Goal: Information Seeking & Learning: Find specific fact

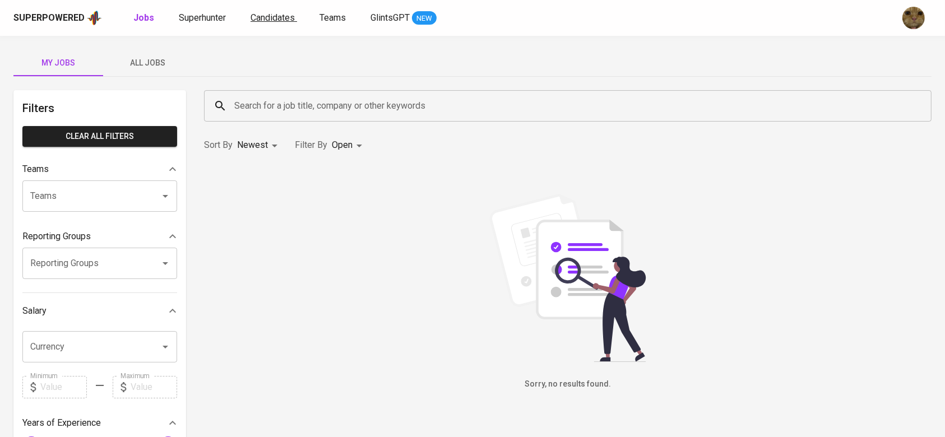
click at [278, 16] on span "Candidates" at bounding box center [272, 17] width 44 height 11
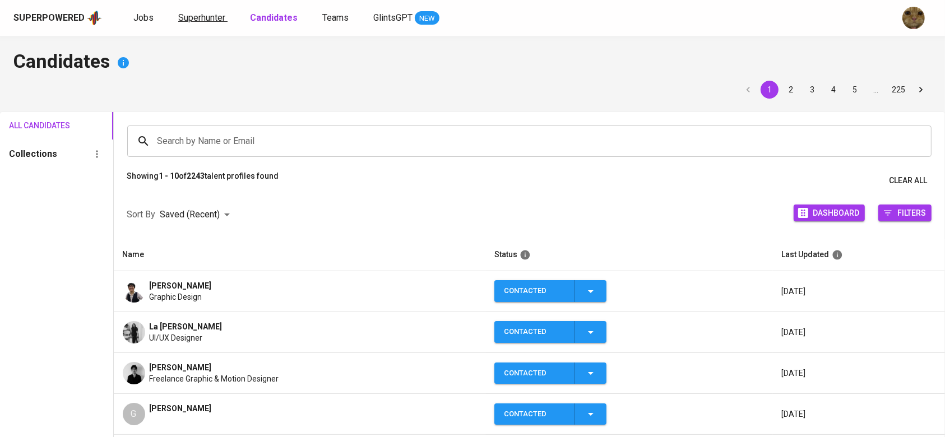
click at [193, 15] on span "Superhunter" at bounding box center [201, 17] width 47 height 11
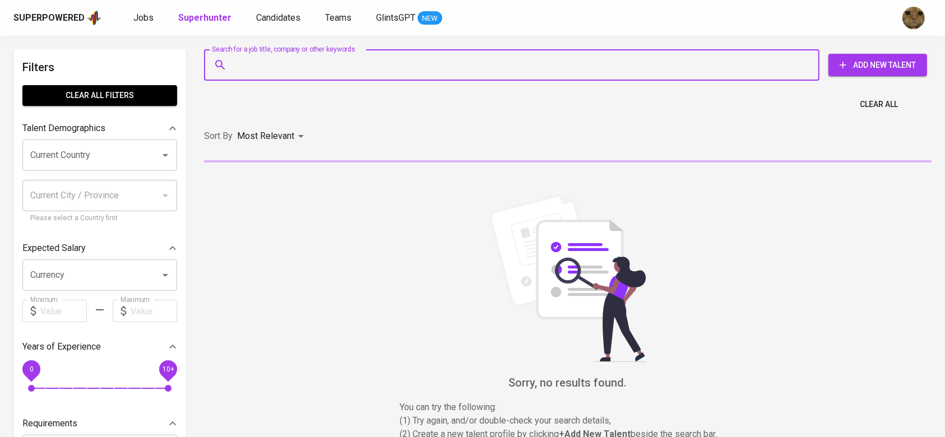
click at [272, 64] on input "Search for a job title, company or other keywords" at bounding box center [514, 64] width 566 height 21
paste input "[EMAIL_ADDRESS][DOMAIN_NAME]"
type input "[EMAIL_ADDRESS][DOMAIN_NAME]"
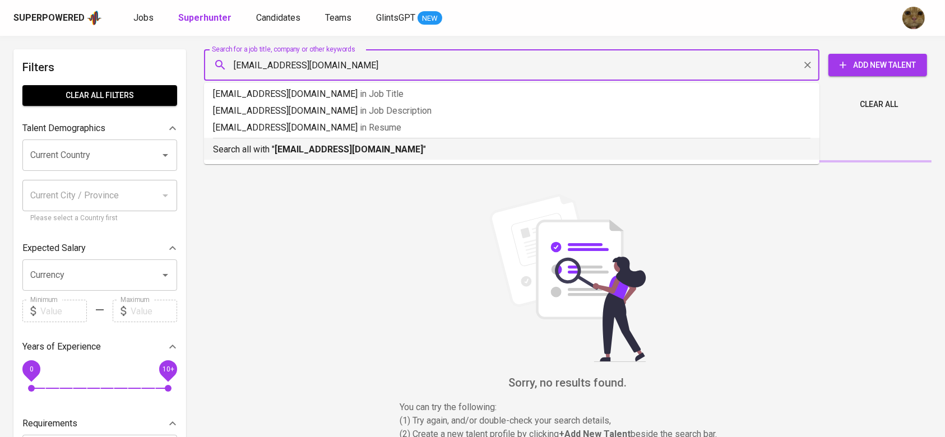
click at [269, 157] on li "Search all with " [EMAIL_ADDRESS][DOMAIN_NAME] "" at bounding box center [511, 149] width 615 height 22
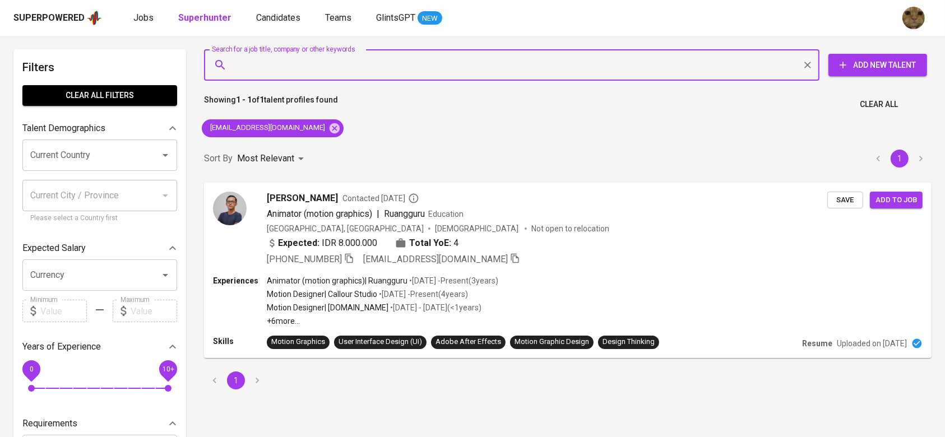
scroll to position [32, 0]
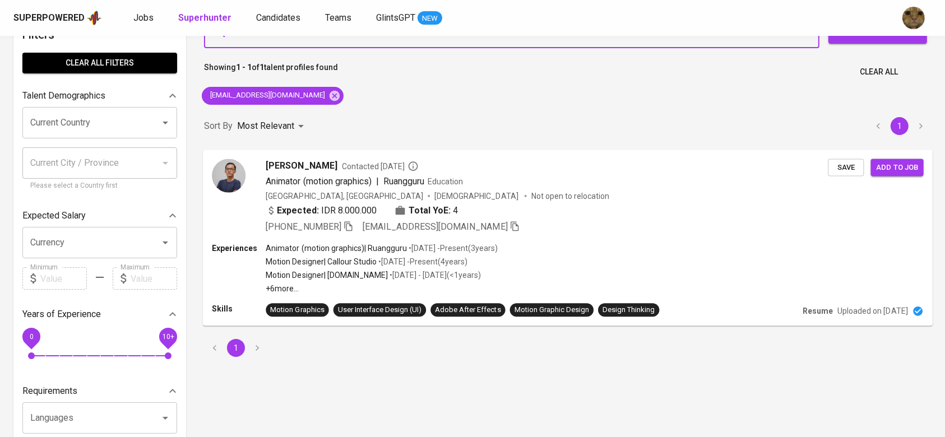
click at [615, 239] on div "Hanan Afif Contacted 3 years ago Animator (motion graphics) | Ruangguru Educati…" at bounding box center [568, 196] width 730 height 93
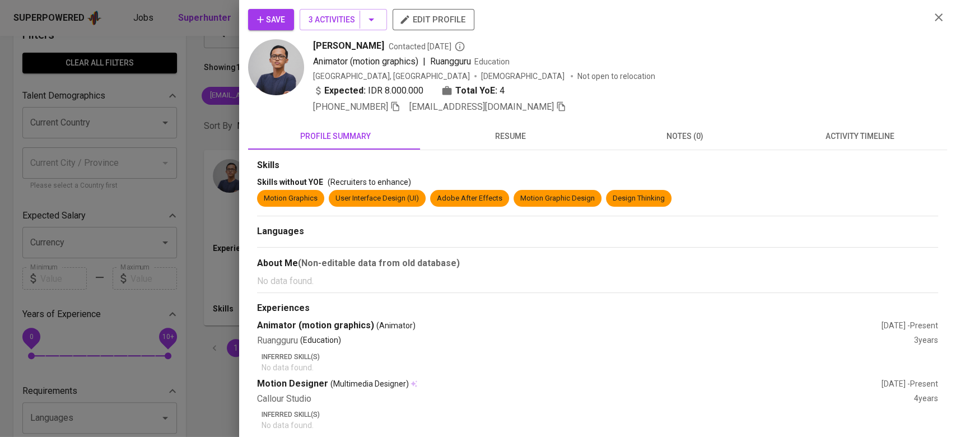
click at [284, 28] on button "Save" at bounding box center [271, 19] width 46 height 21
click at [195, 63] on div at bounding box center [478, 218] width 956 height 437
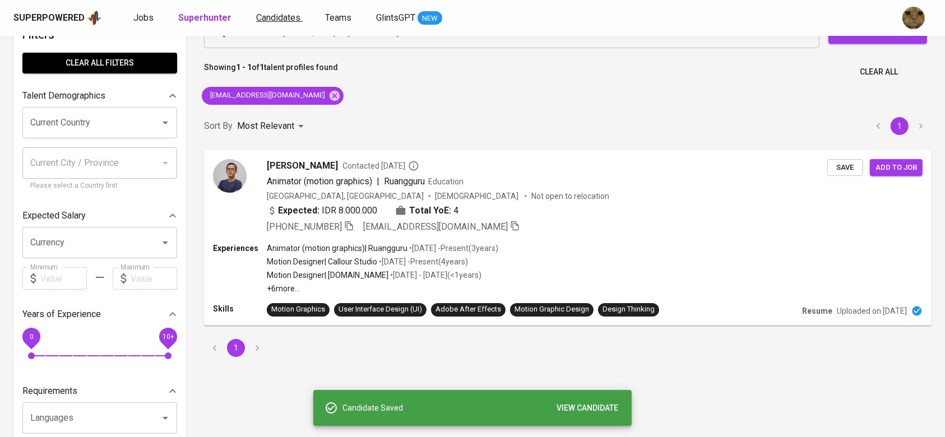
click at [262, 19] on span "Candidates" at bounding box center [278, 17] width 44 height 11
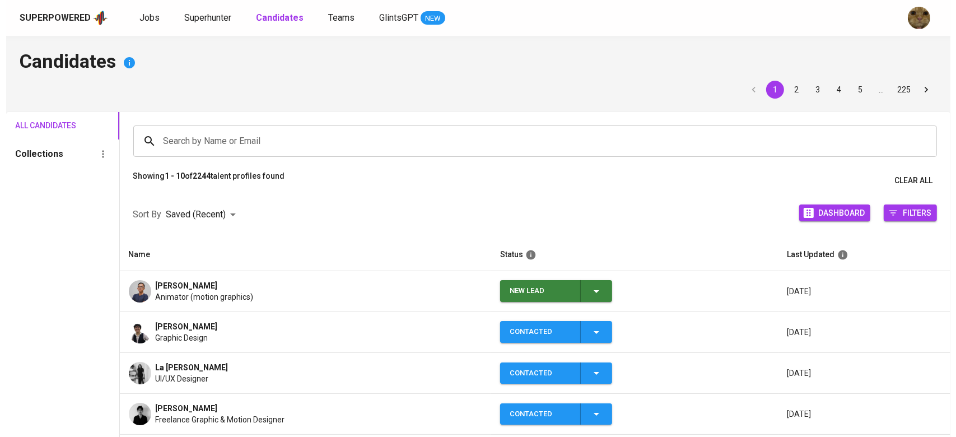
scroll to position [41, 0]
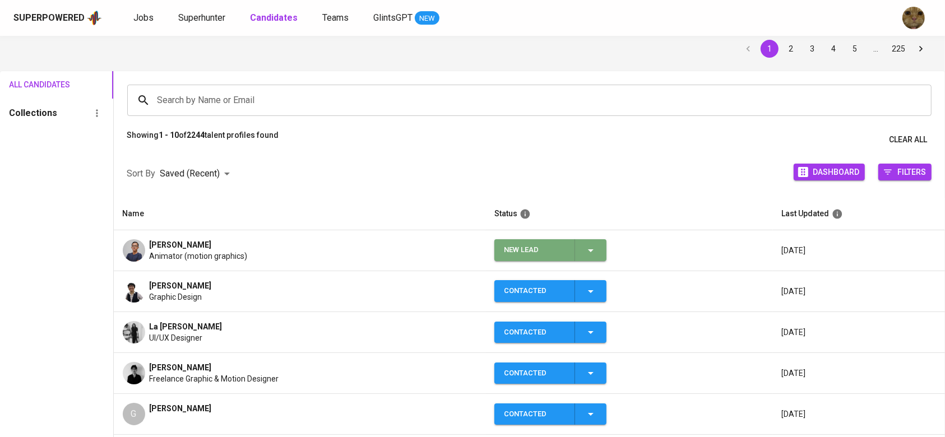
click at [596, 248] on icon "button" at bounding box center [590, 250] width 13 height 13
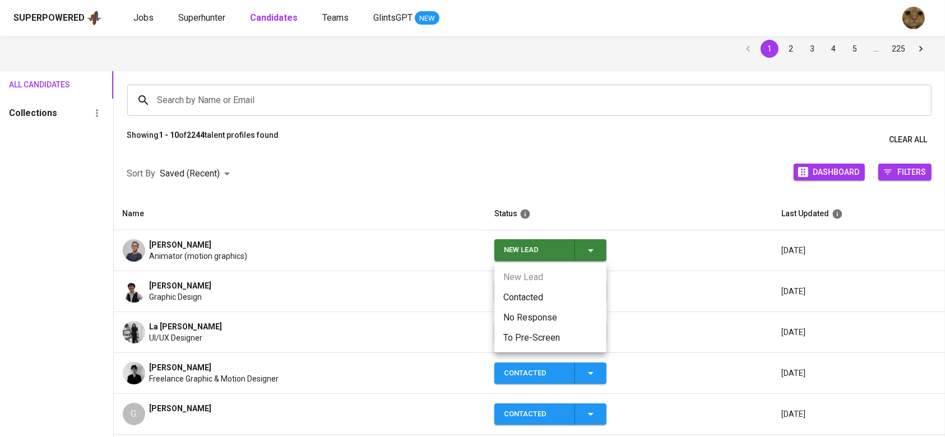
click at [530, 296] on li "Contacted" at bounding box center [550, 297] width 112 height 20
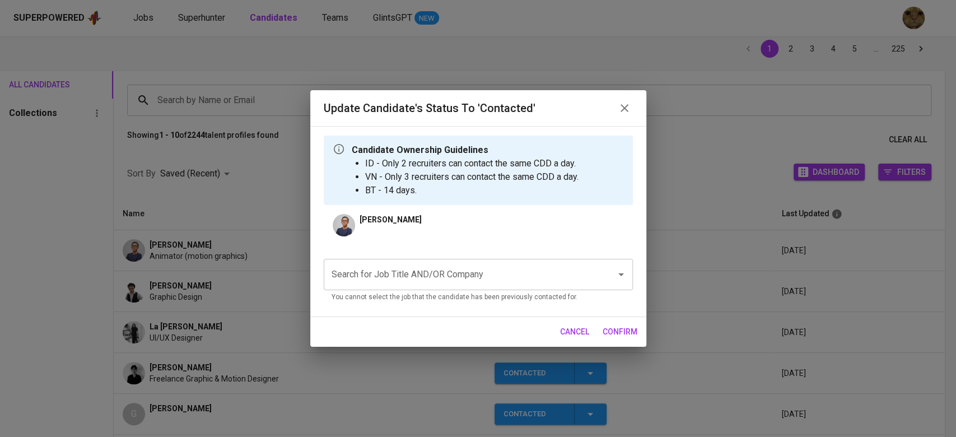
click at [425, 295] on p "You cannot select the job that the candidate has been previously contacted for." at bounding box center [479, 297] width 294 height 11
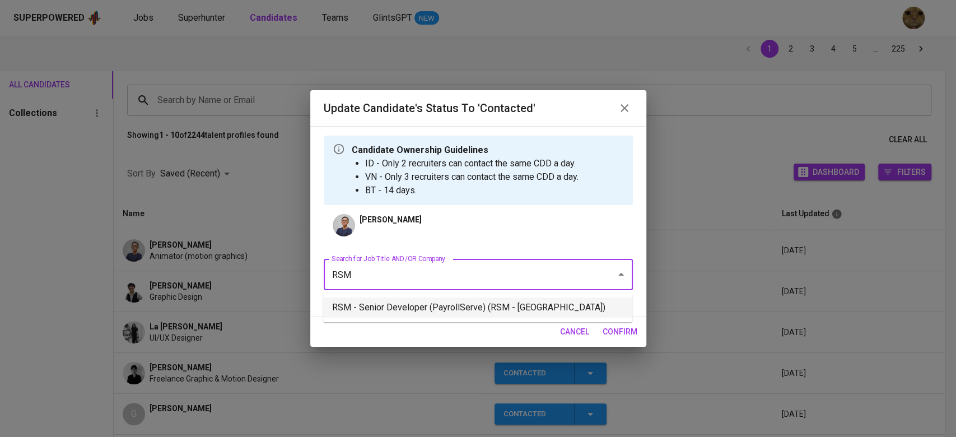
click at [403, 309] on li "RSM - Senior Developer (PayrollServe) (RSM - Singapore)" at bounding box center [477, 308] width 309 height 20
type input "RSM"
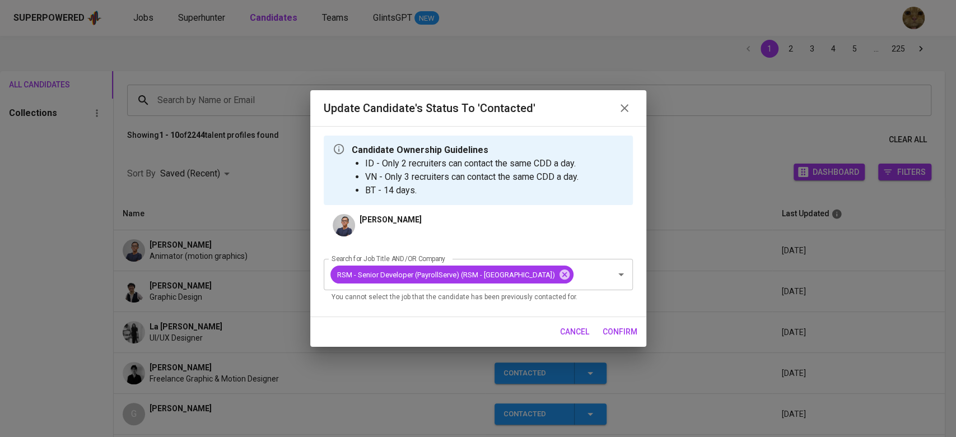
click at [615, 333] on span "confirm" at bounding box center [620, 332] width 35 height 14
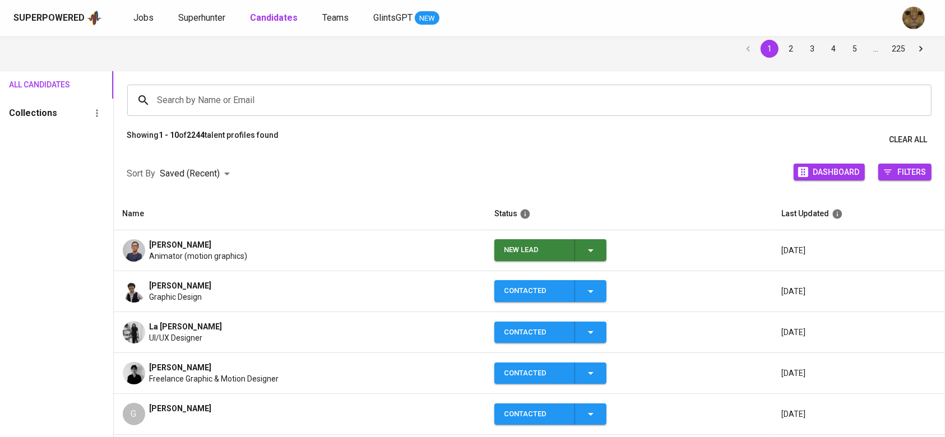
click at [293, 317] on td "La Myra Bening UI/UX Designer" at bounding box center [300, 332] width 372 height 41
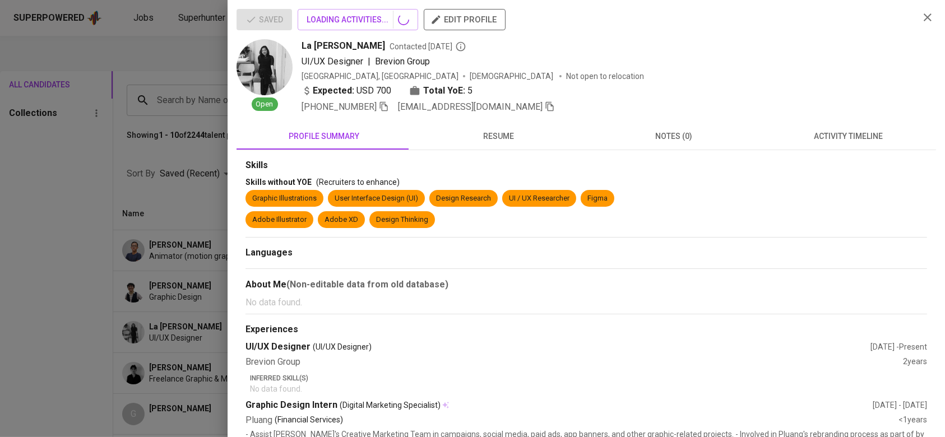
click at [271, 291] on div at bounding box center [472, 218] width 945 height 437
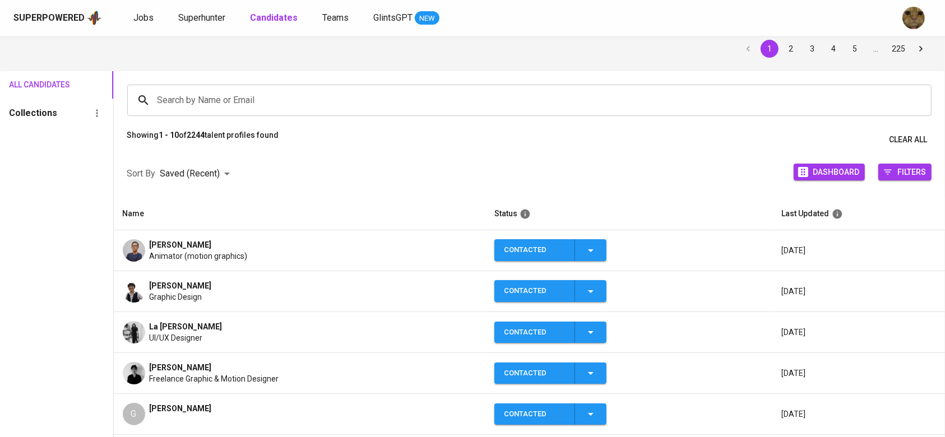
click at [196, 294] on span "Graphic Design" at bounding box center [176, 296] width 53 height 11
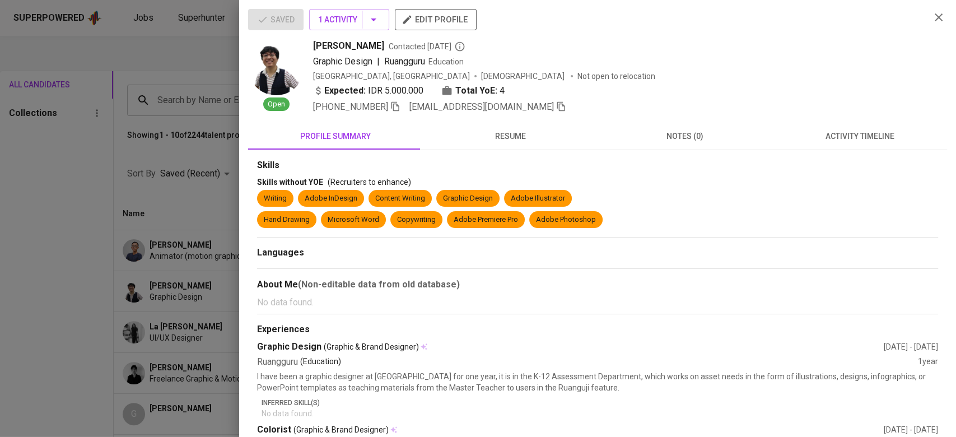
click at [556, 107] on icon "button" at bounding box center [561, 106] width 10 height 10
click at [401, 105] on icon "button" at bounding box center [396, 106] width 10 height 10
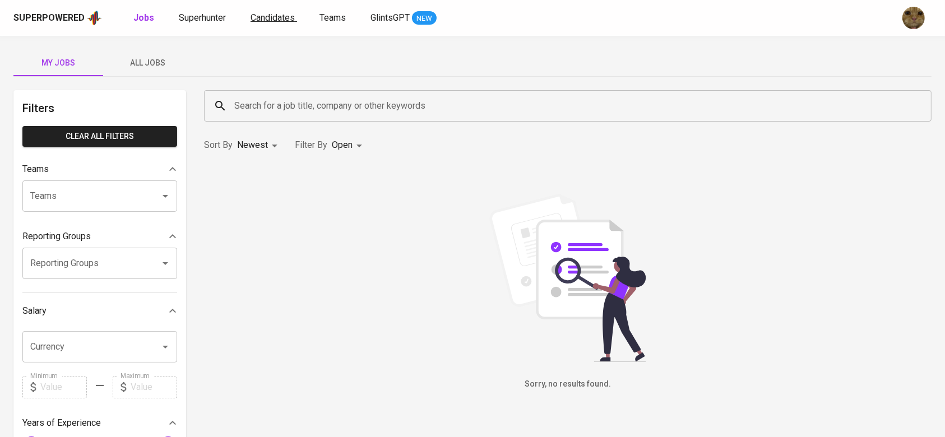
click at [266, 18] on span "Candidates" at bounding box center [272, 17] width 44 height 11
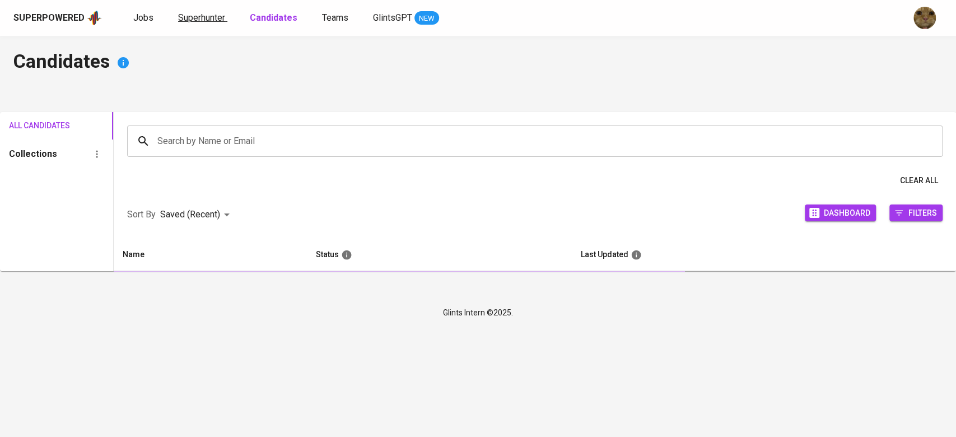
click at [215, 17] on span "Superhunter" at bounding box center [201, 17] width 47 height 11
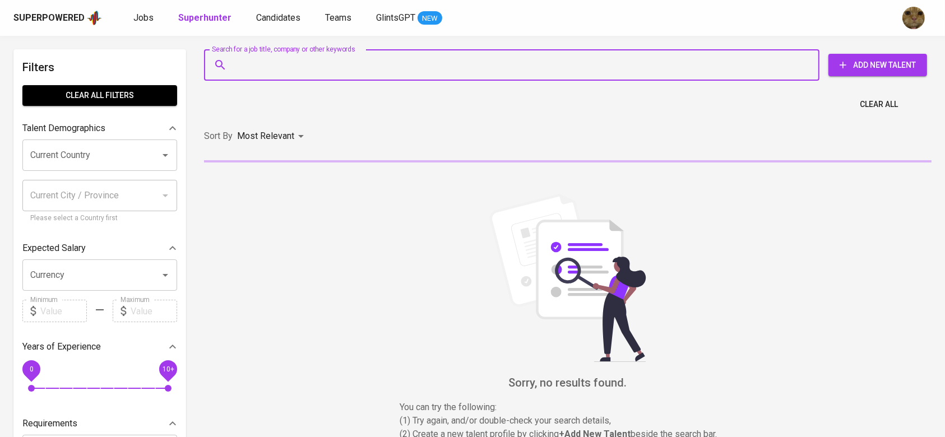
click at [255, 63] on input "Search for a job title, company or other keywords" at bounding box center [514, 64] width 566 height 21
paste input "[EMAIL_ADDRESS][DOMAIN_NAME]"
type input "[EMAIL_ADDRESS][DOMAIN_NAME]"
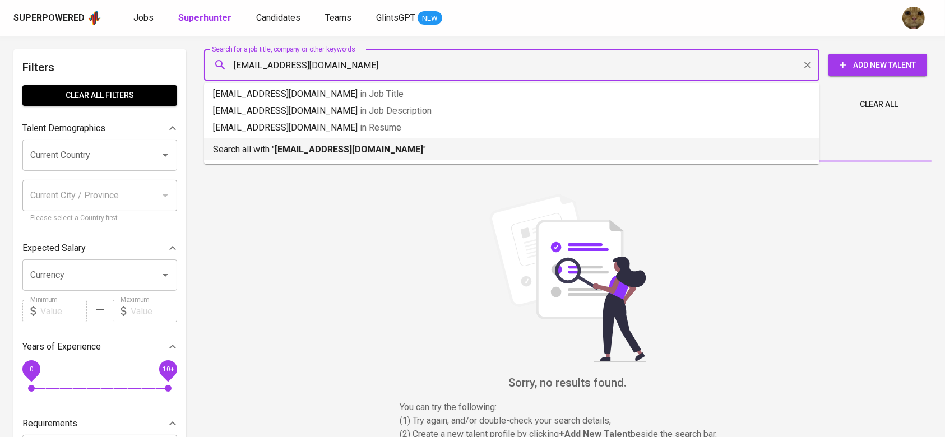
click at [287, 149] on b "[EMAIL_ADDRESS][DOMAIN_NAME]" at bounding box center [349, 149] width 148 height 11
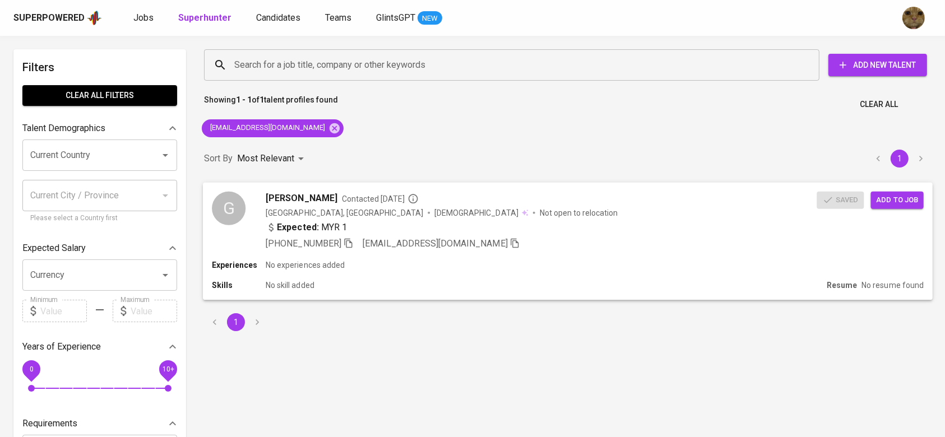
click at [388, 230] on div "Expected: MYR 1" at bounding box center [541, 228] width 551 height 16
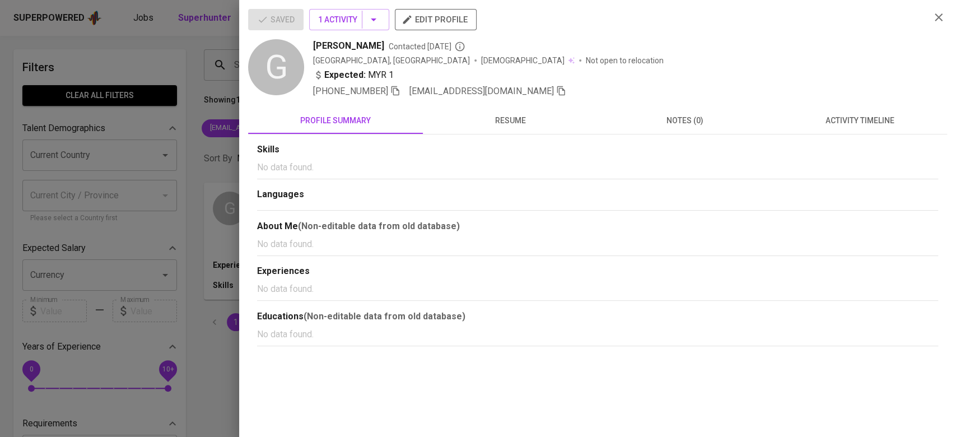
click at [848, 115] on button "activity timeline" at bounding box center [860, 120] width 175 height 27
